Goal: Task Accomplishment & Management: Use online tool/utility

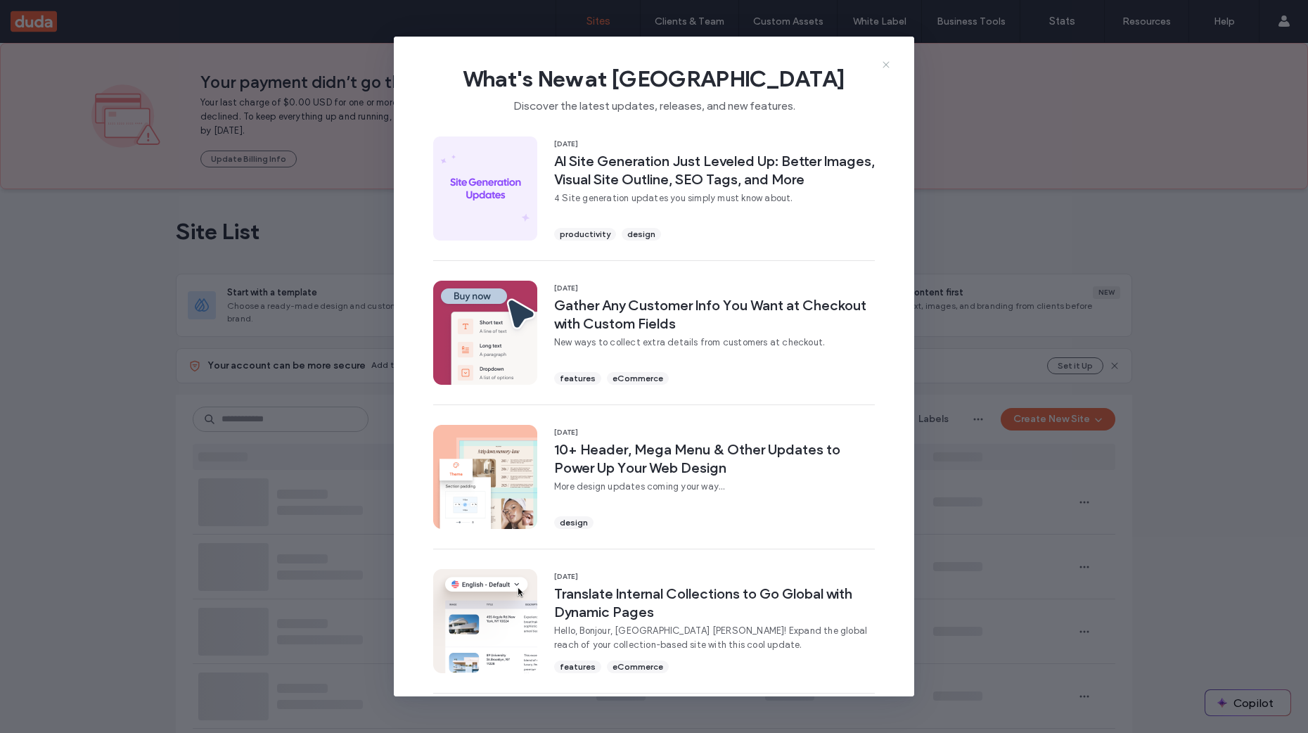
click at [890, 66] on icon at bounding box center [885, 64] width 11 height 11
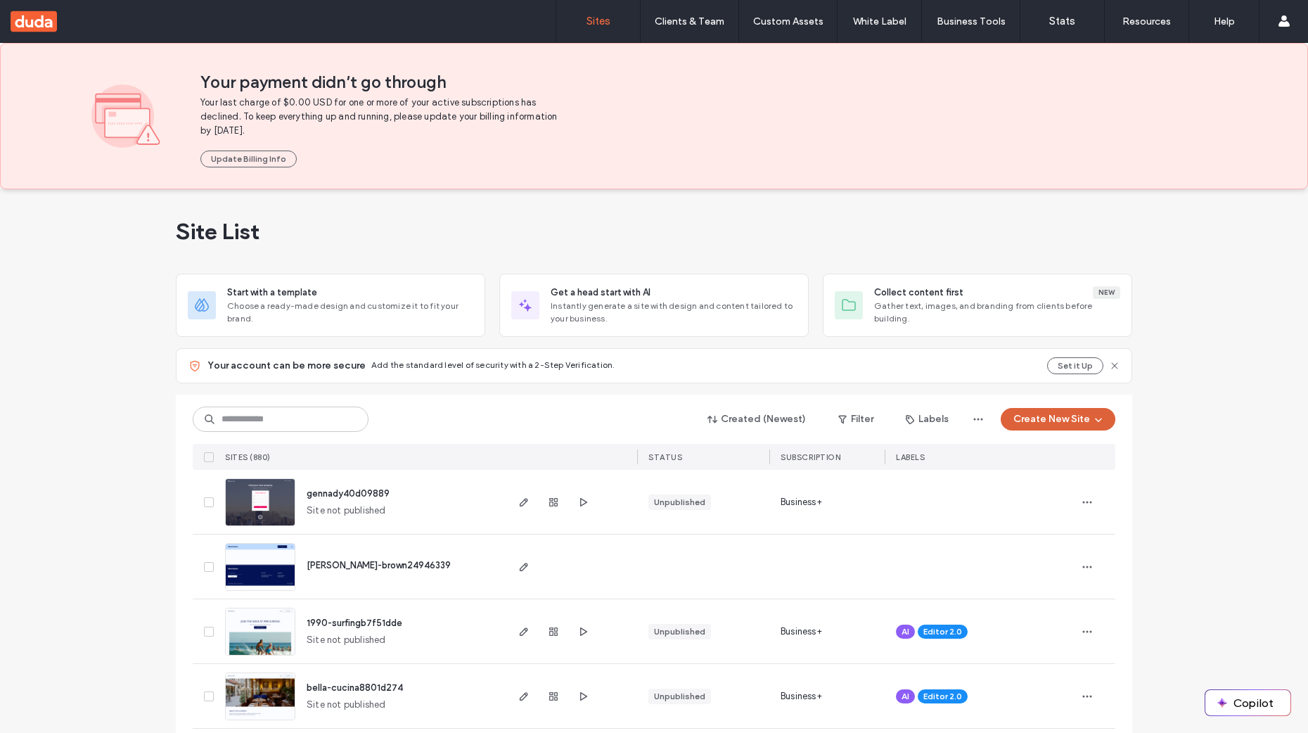
click at [1076, 425] on button "Create New Site" at bounding box center [1057, 419] width 115 height 22
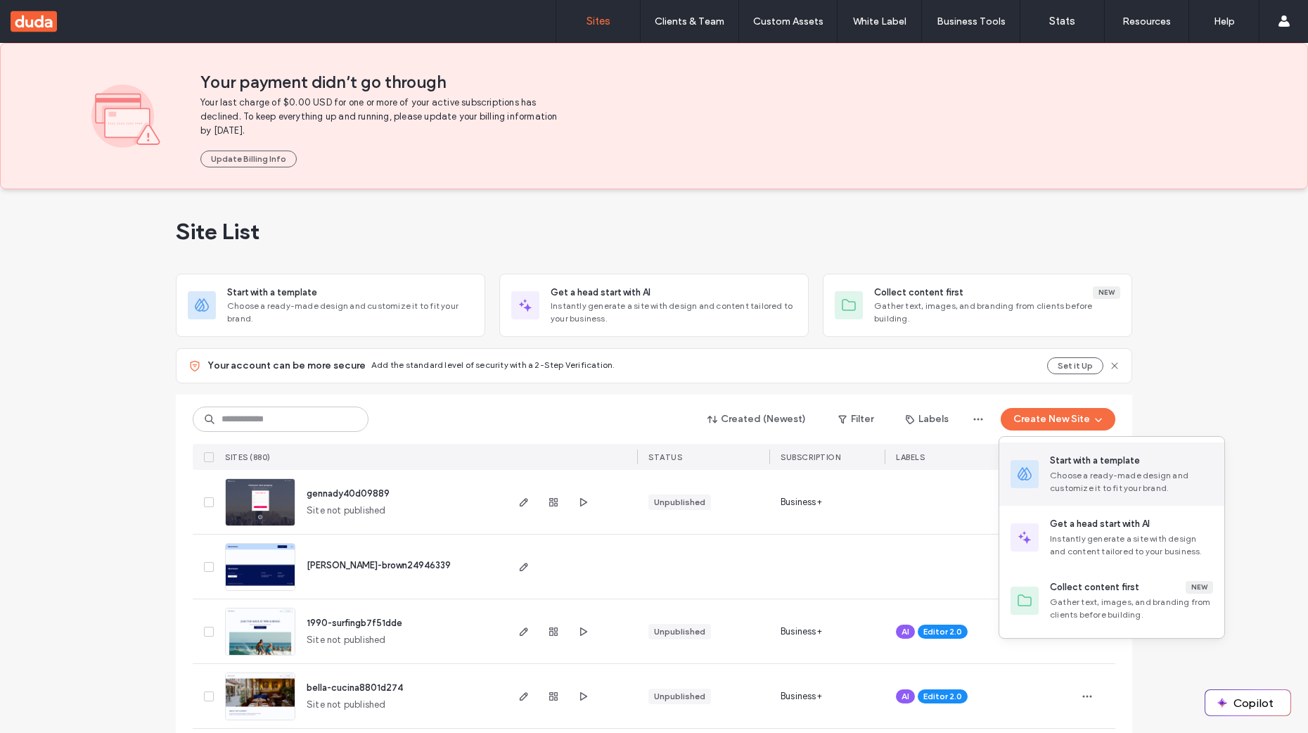
click at [1078, 463] on div "Start with a template" at bounding box center [1095, 460] width 90 height 14
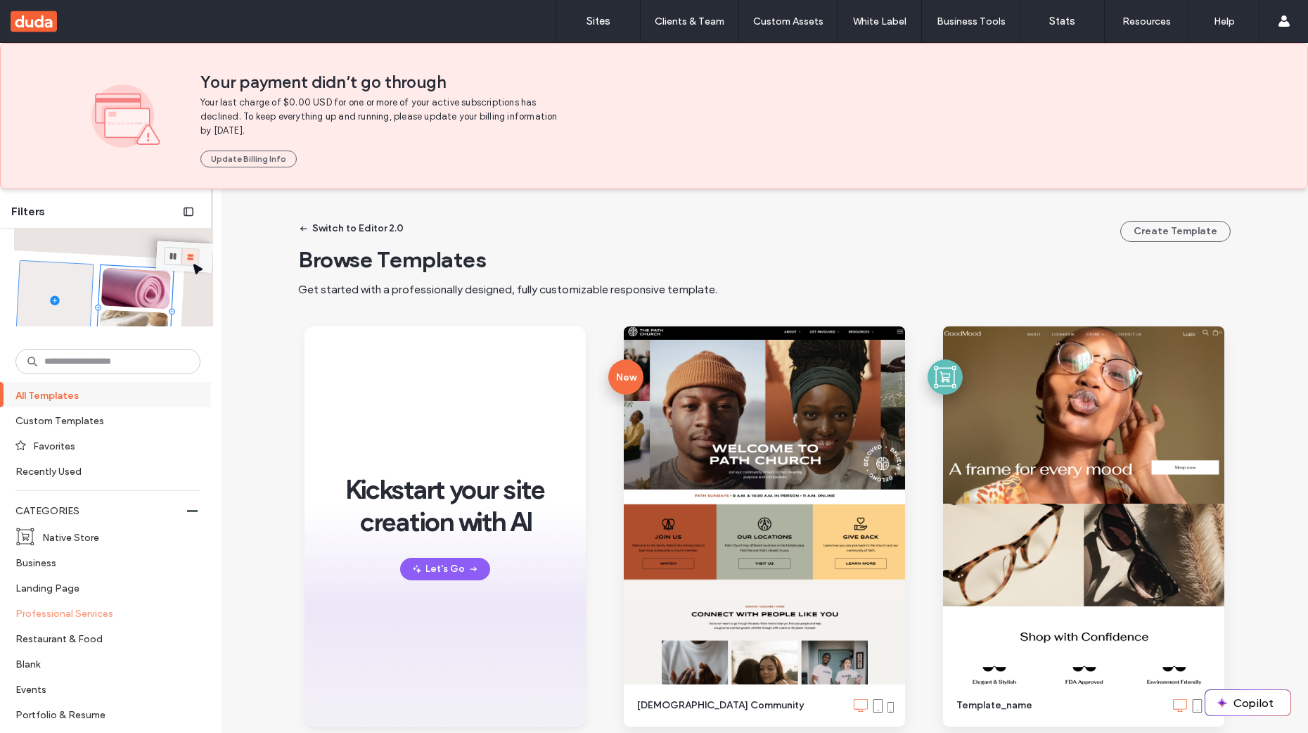
scroll to position [127, 0]
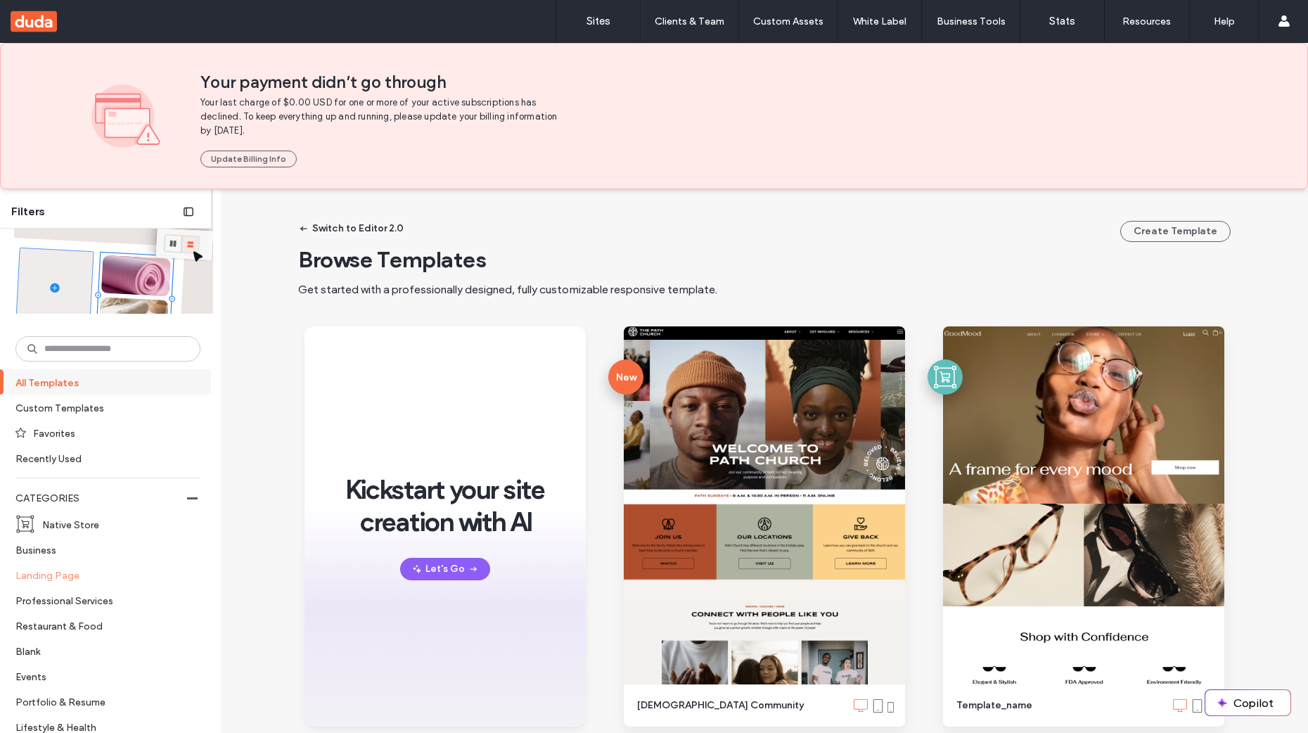
click at [74, 577] on label "Landing Page" at bounding box center [101, 574] width 173 height 25
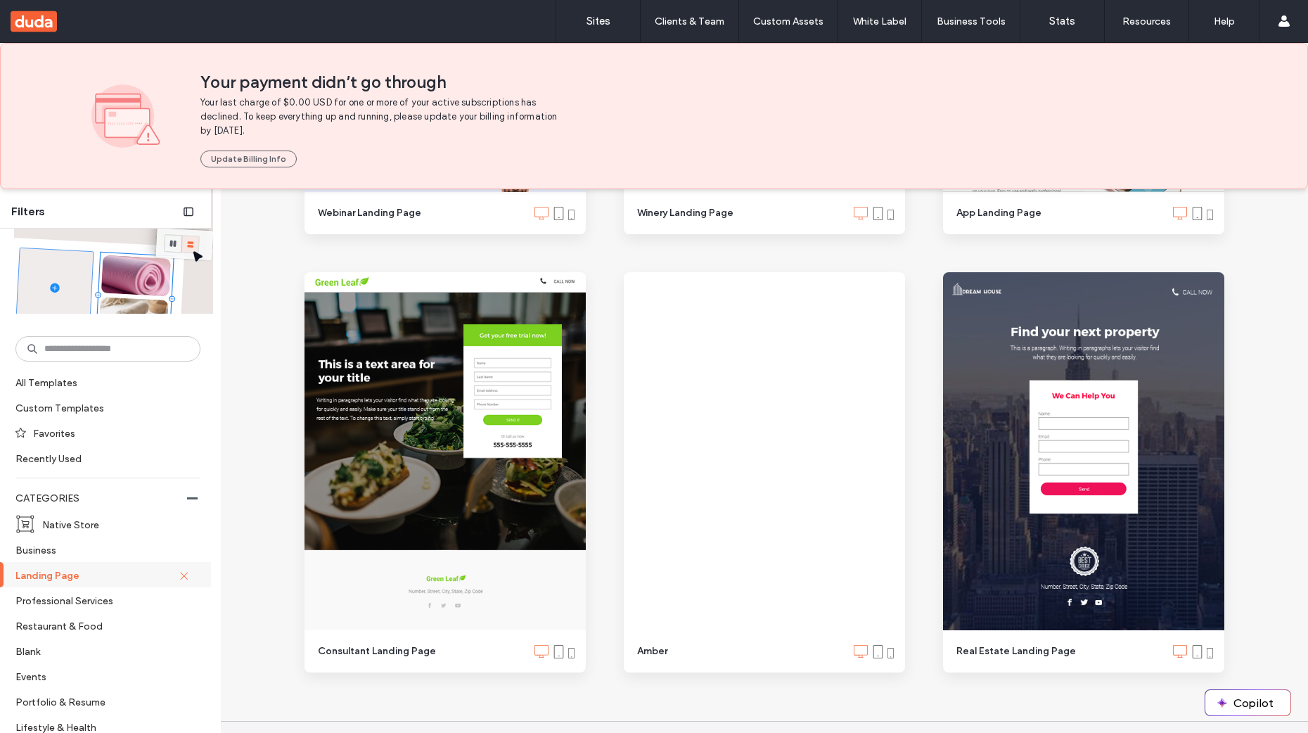
scroll to position [960, 0]
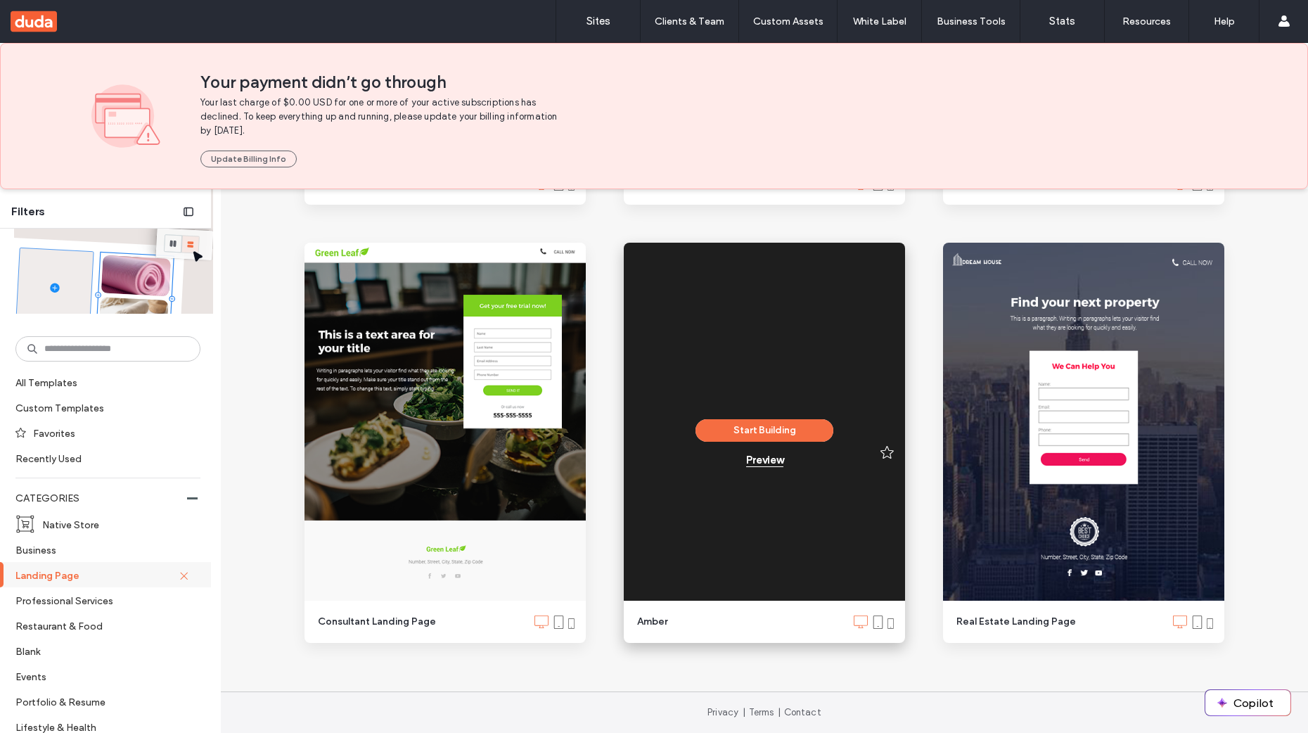
click at [757, 460] on div "Preview" at bounding box center [764, 459] width 37 height 13
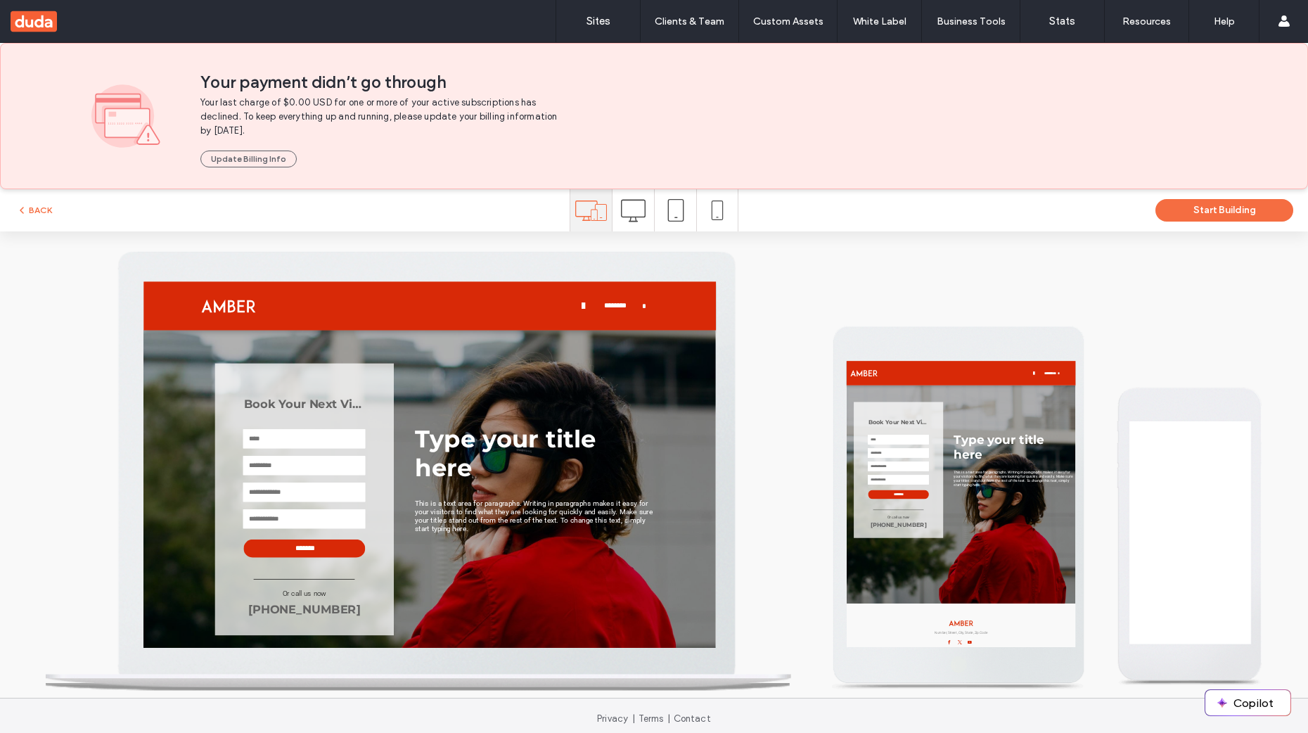
scroll to position [0, 0]
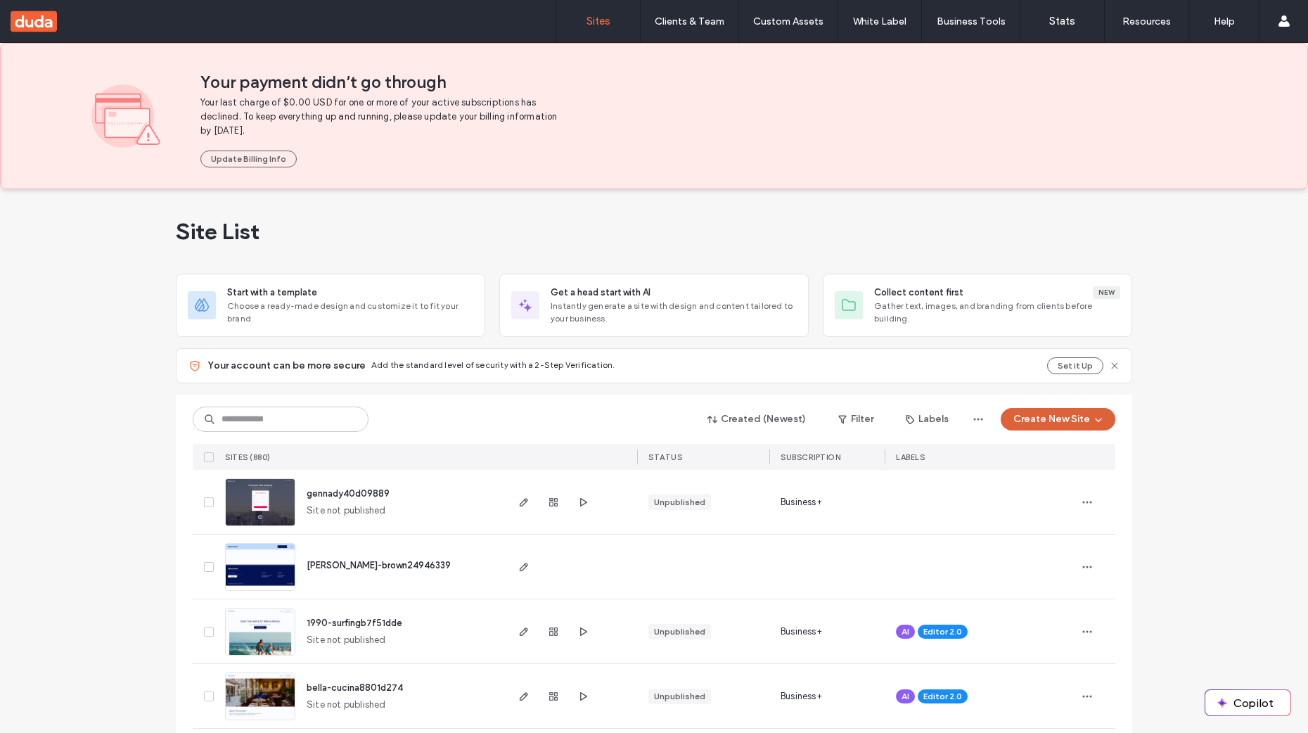
click at [1047, 427] on button "Create New Site" at bounding box center [1057, 419] width 115 height 22
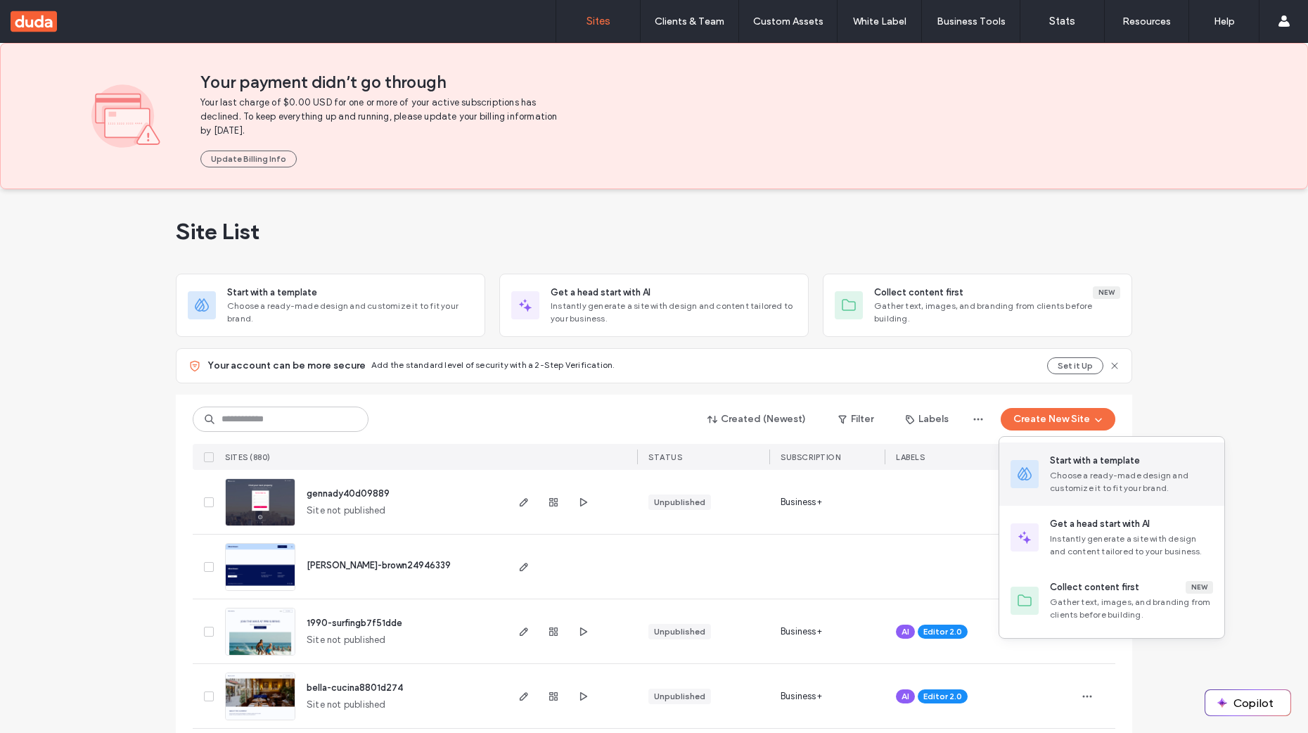
click at [1059, 461] on div "Start with a template" at bounding box center [1095, 460] width 90 height 14
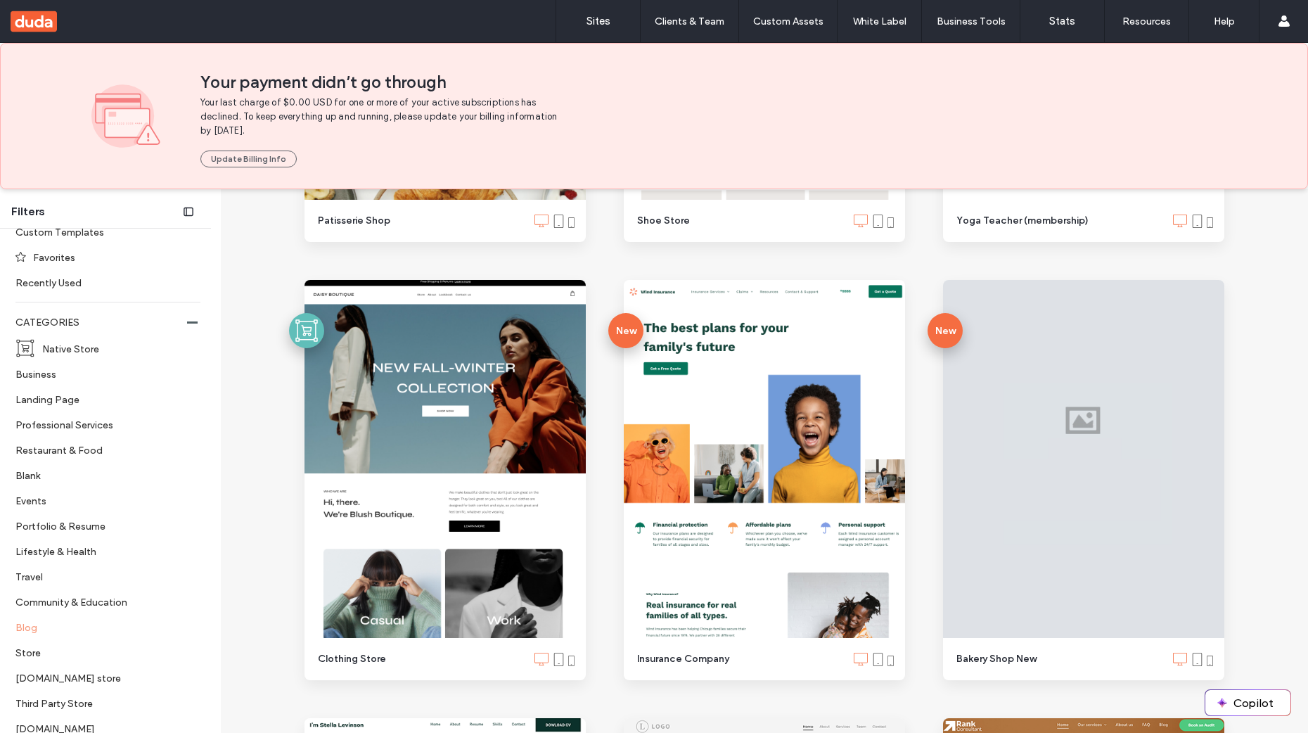
scroll to position [348, 0]
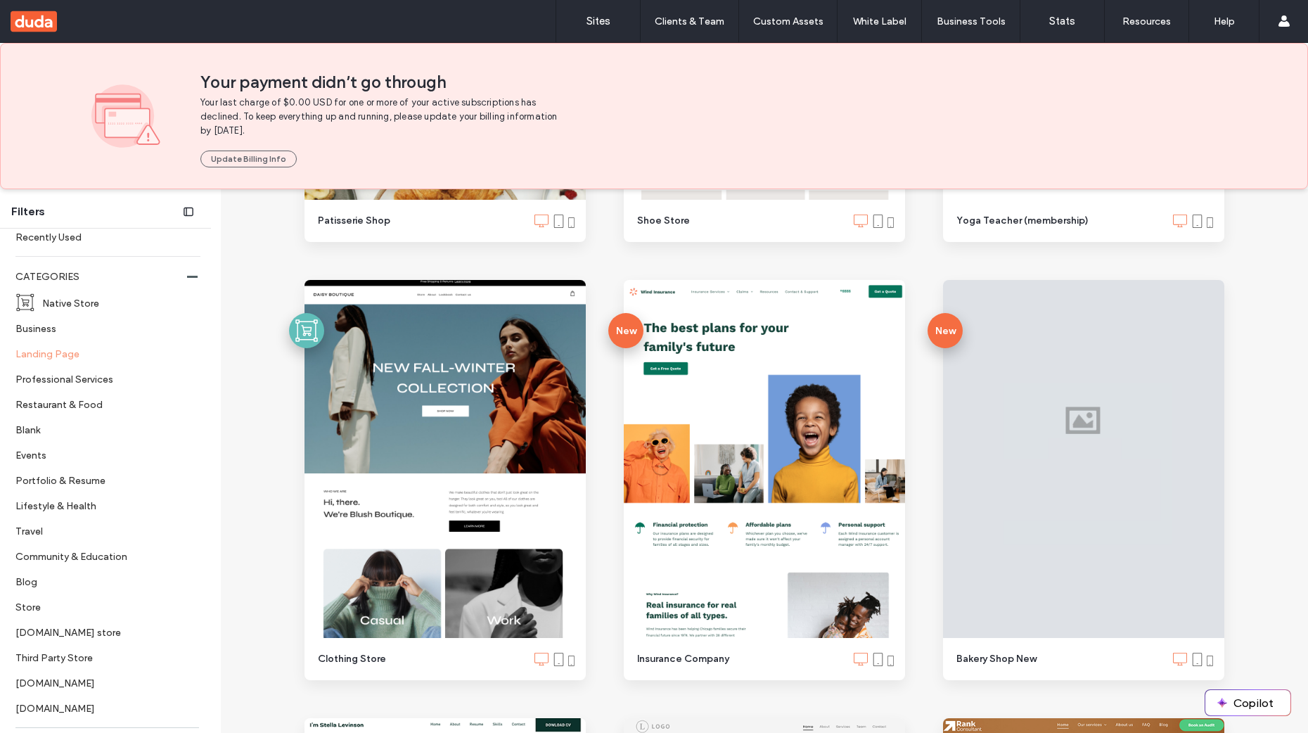
click at [41, 352] on label "Landing Page" at bounding box center [101, 353] width 173 height 25
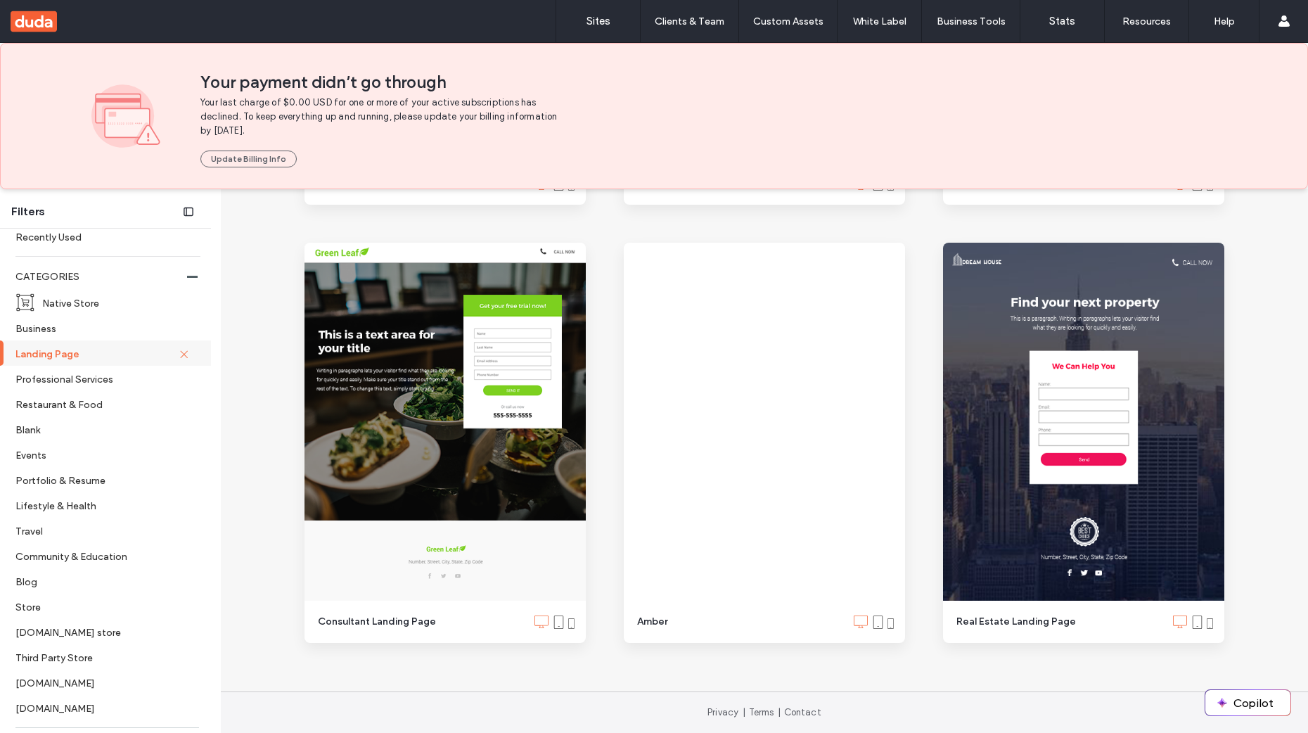
scroll to position [960, 0]
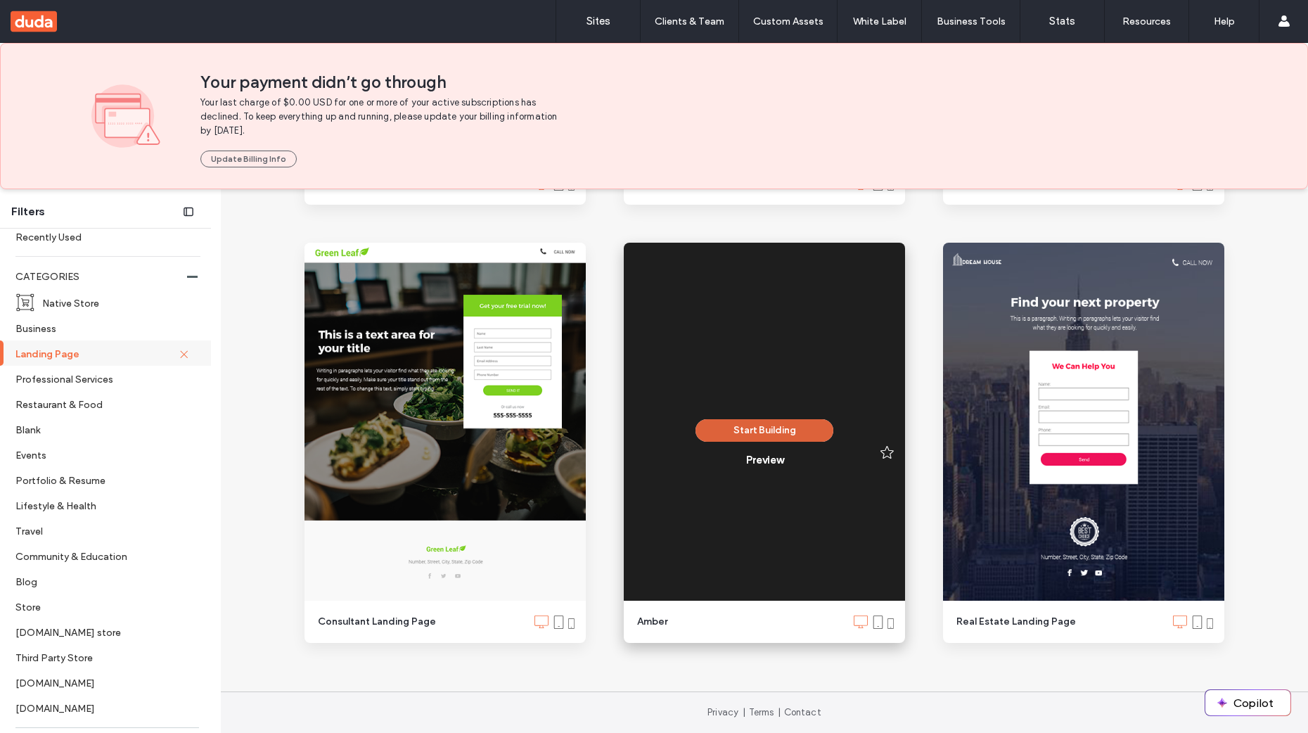
click at [769, 428] on button "Start Building" at bounding box center [764, 430] width 138 height 22
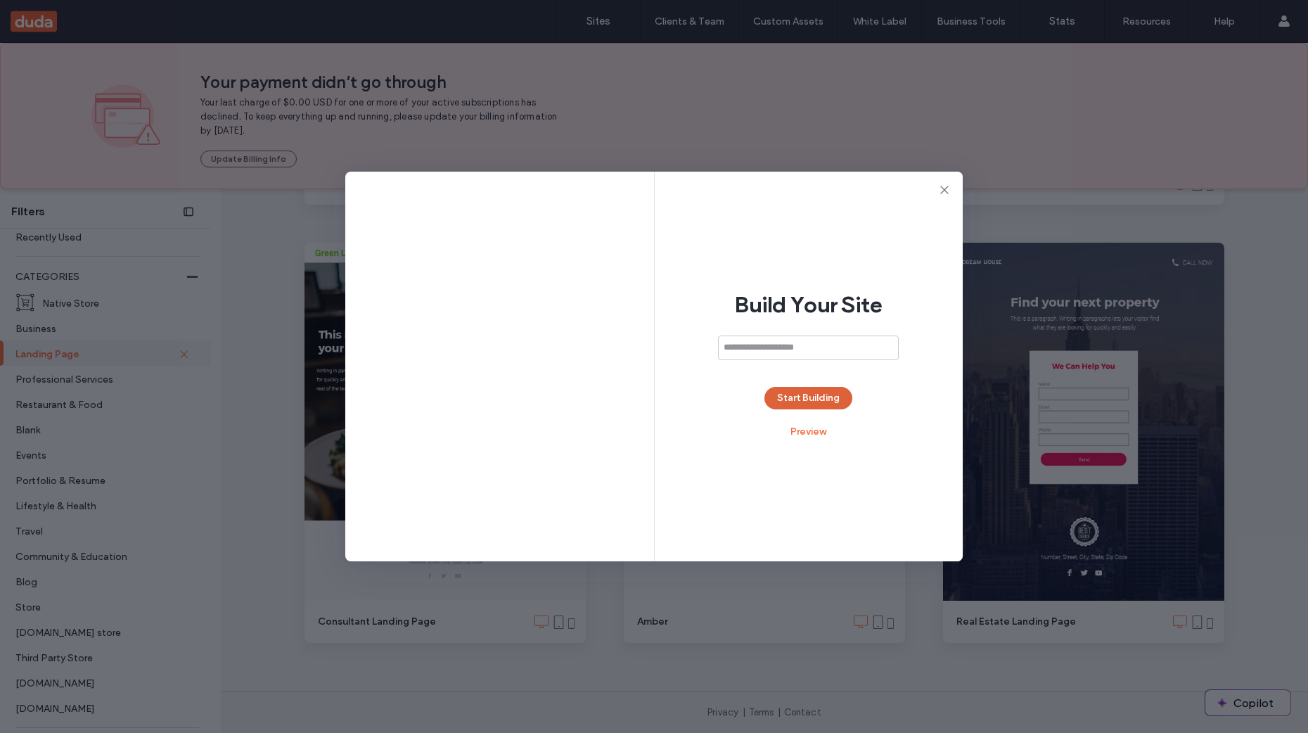
click at [806, 399] on button "Start Building" at bounding box center [808, 398] width 88 height 22
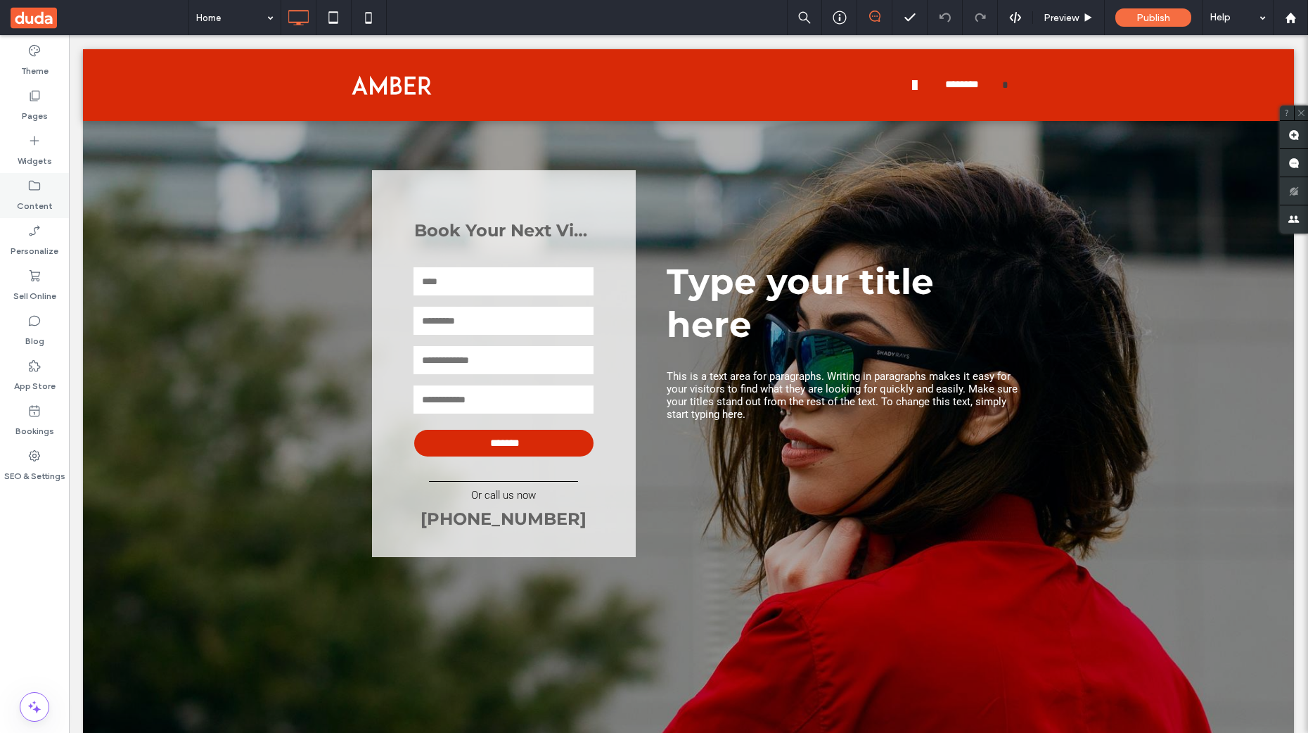
click at [46, 195] on label "Content" at bounding box center [35, 203] width 36 height 20
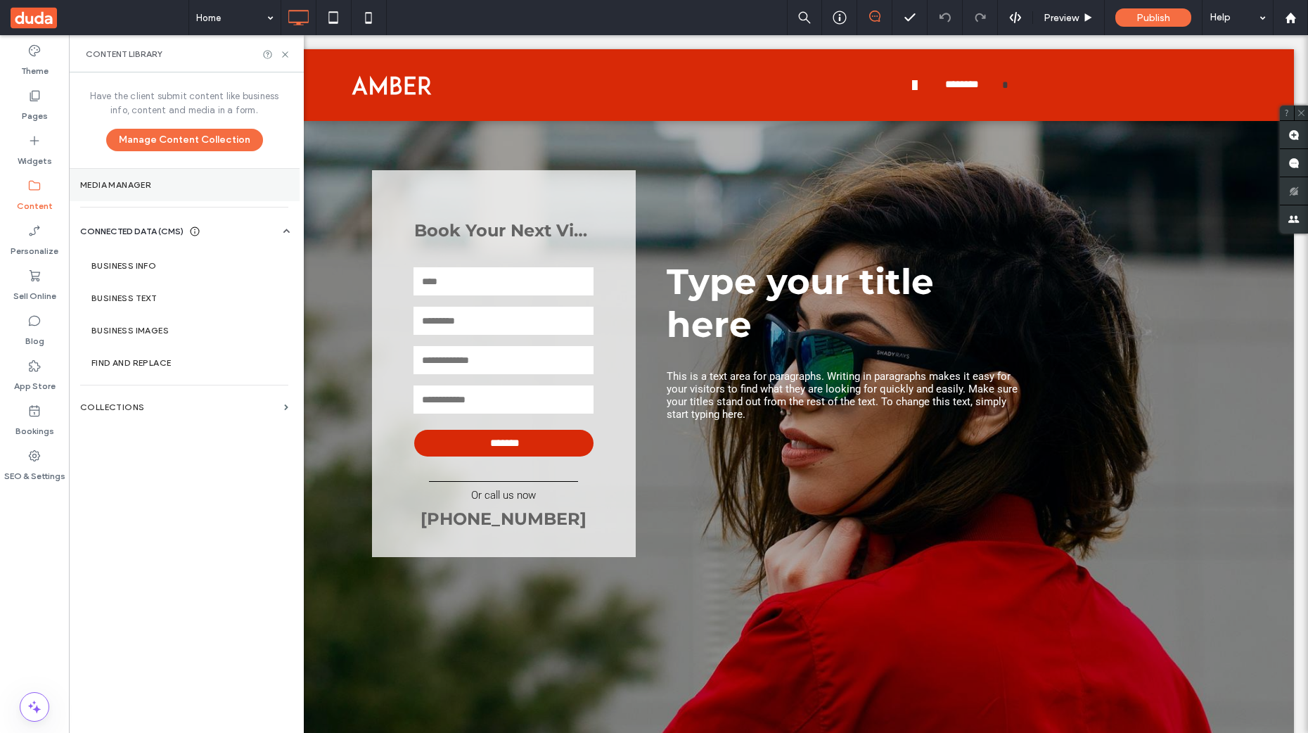
click at [117, 185] on label "Media Manager" at bounding box center [184, 185] width 208 height 10
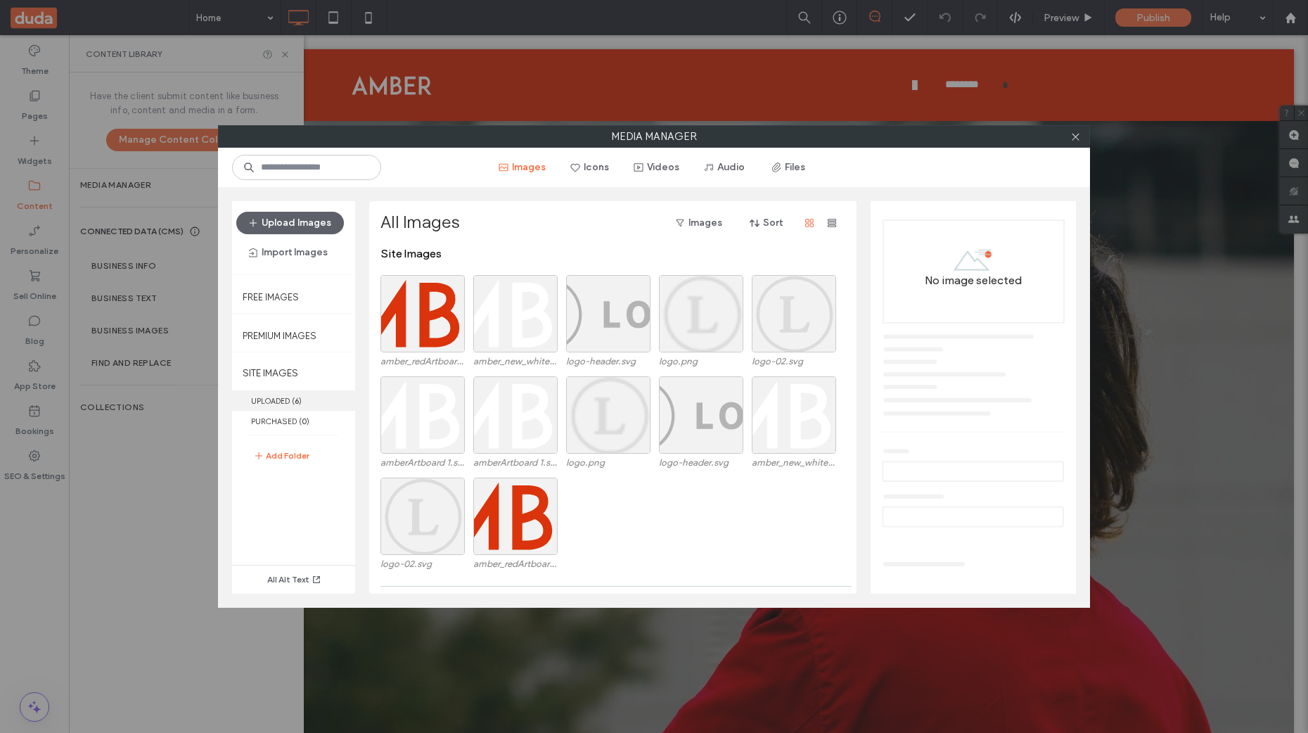
click at [283, 401] on label "UPLOADED ( 6 )" at bounding box center [293, 400] width 123 height 20
